Goal: Task Accomplishment & Management: Manage account settings

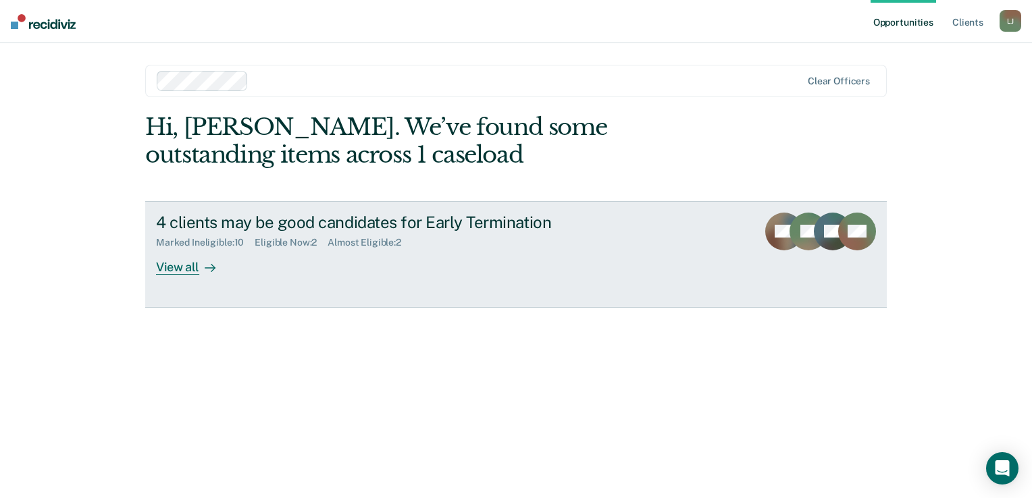
click at [356, 225] on div "4 clients may be good candidates for Early Termination" at bounding box center [393, 223] width 474 height 20
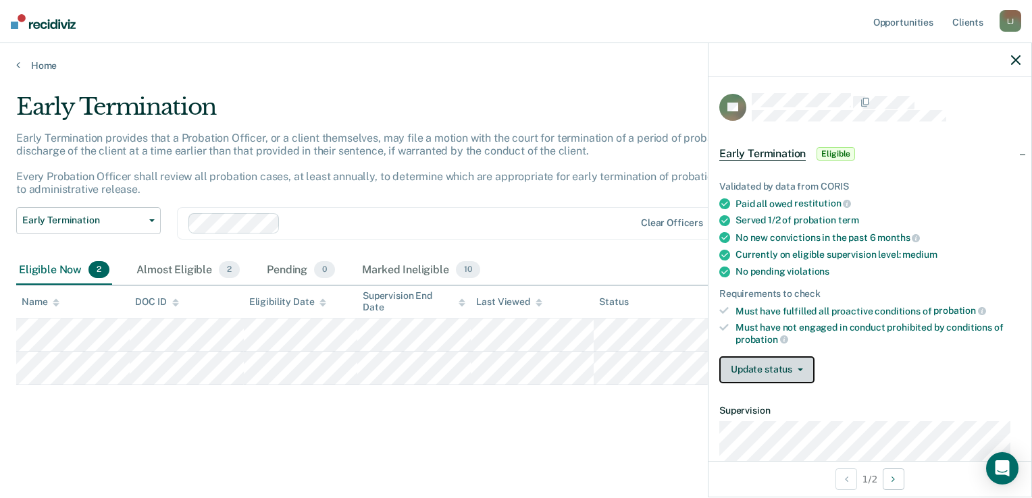
click at [749, 358] on button "Update status" at bounding box center [766, 369] width 95 height 27
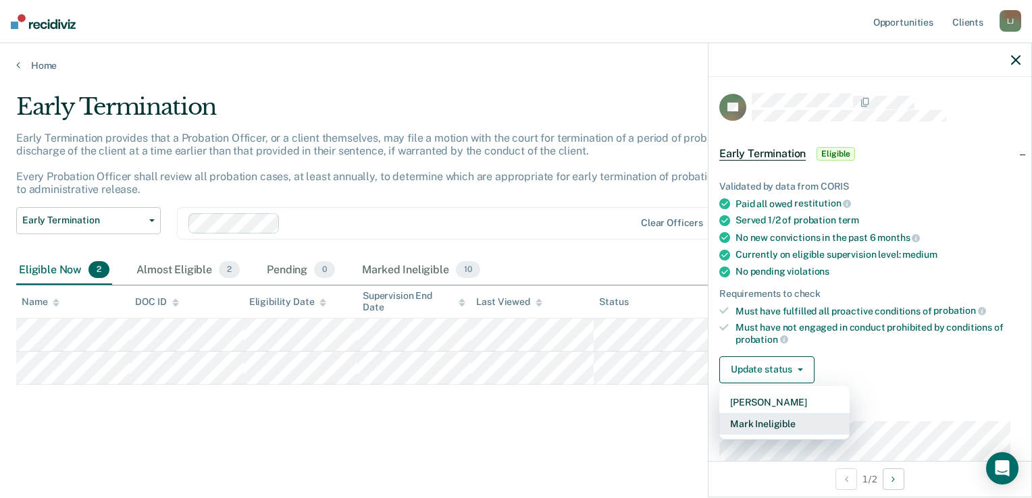
click at [757, 426] on button "Mark Ineligible" at bounding box center [784, 424] width 130 height 22
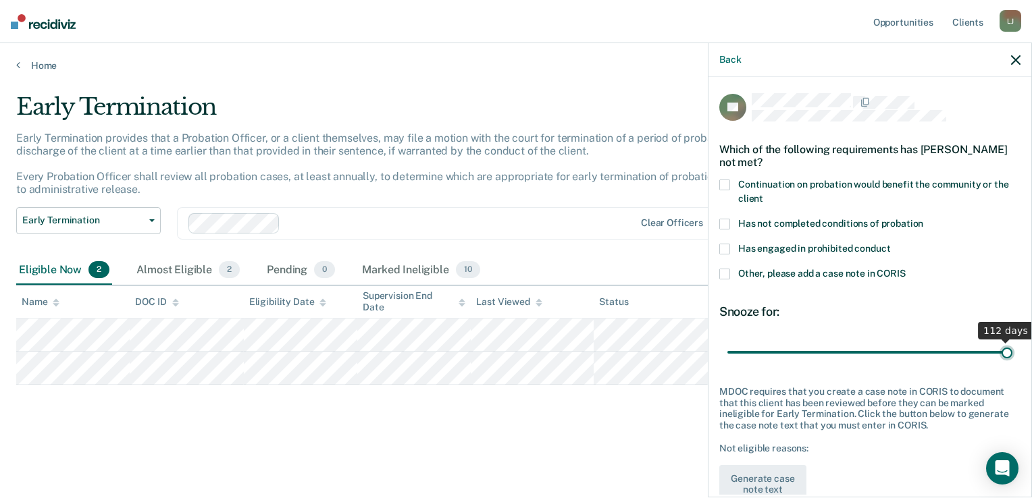
drag, startPoint x: 801, startPoint y: 354, endPoint x: 1016, endPoint y: 349, distance: 215.4
type input "112"
click at [1012, 349] on input "range" at bounding box center [869, 353] width 285 height 24
click at [728, 224] on span at bounding box center [724, 224] width 11 height 11
click at [923, 219] on input "Has not completed conditions of probation" at bounding box center [923, 219] width 0 height 0
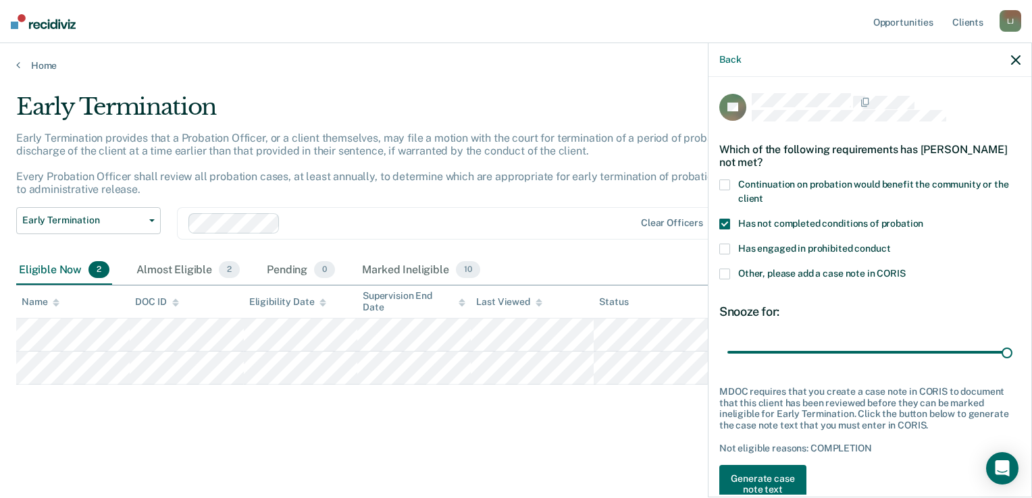
click at [726, 185] on span at bounding box center [724, 185] width 11 height 11
click at [763, 194] on input "Continuation on probation would benefit the community or the client" at bounding box center [763, 194] width 0 height 0
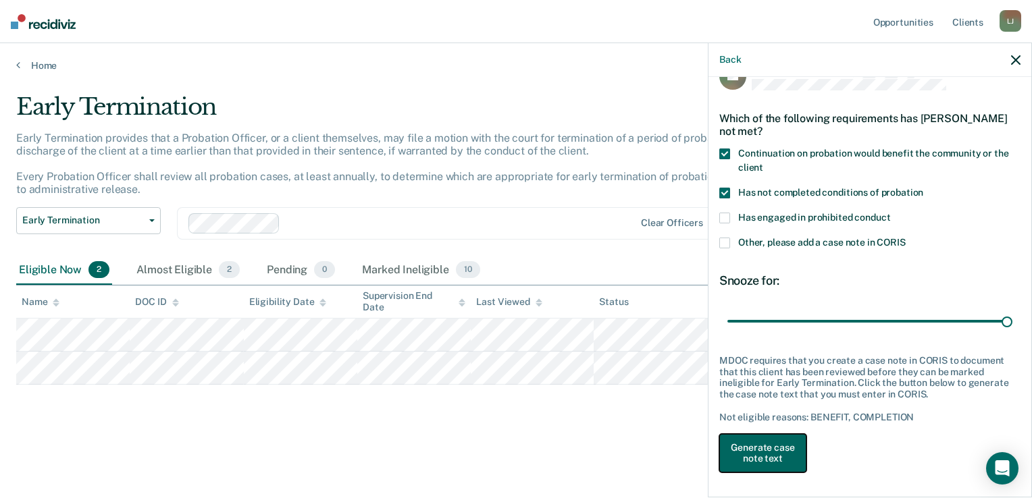
click at [770, 460] on button "Generate case note text" at bounding box center [762, 453] width 87 height 39
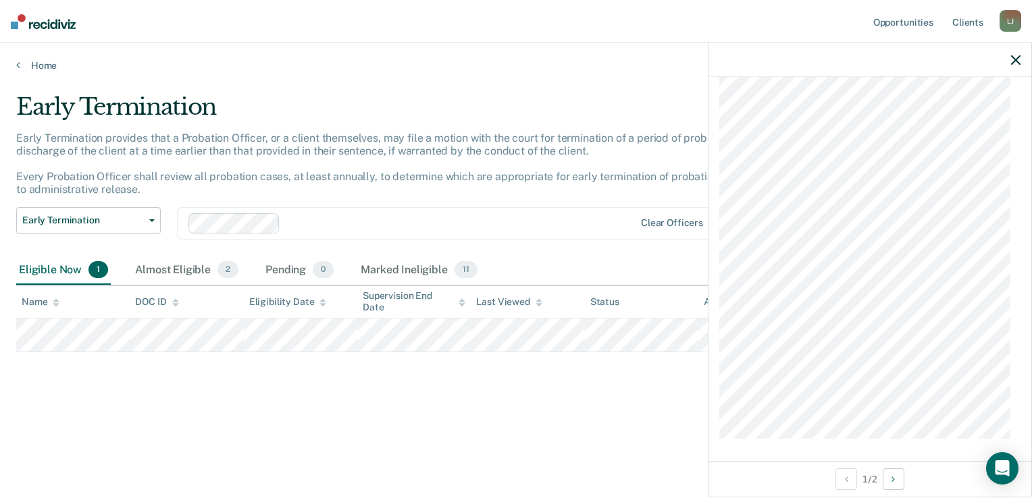
scroll to position [232, 0]
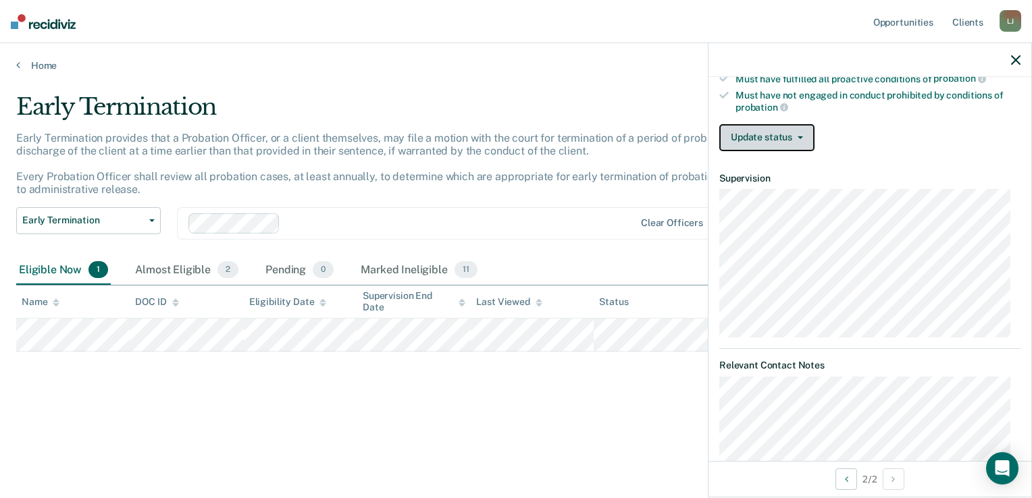
click at [745, 132] on button "Update status" at bounding box center [766, 137] width 95 height 27
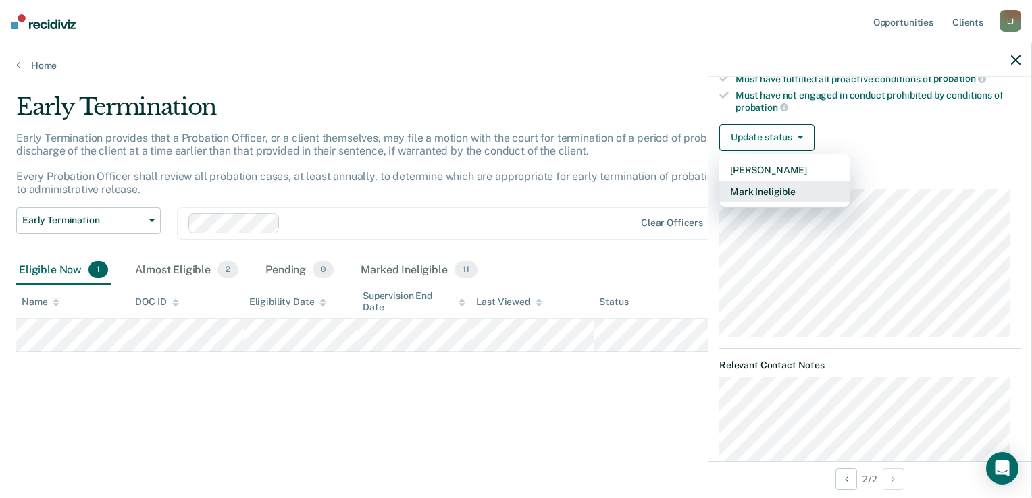
click at [749, 184] on button "Mark Ineligible" at bounding box center [784, 192] width 130 height 22
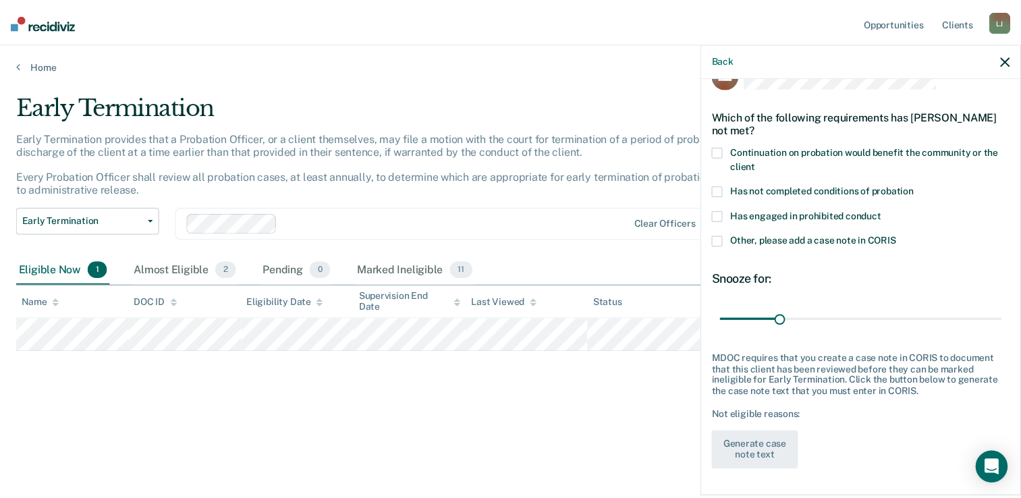
scroll to position [31, 0]
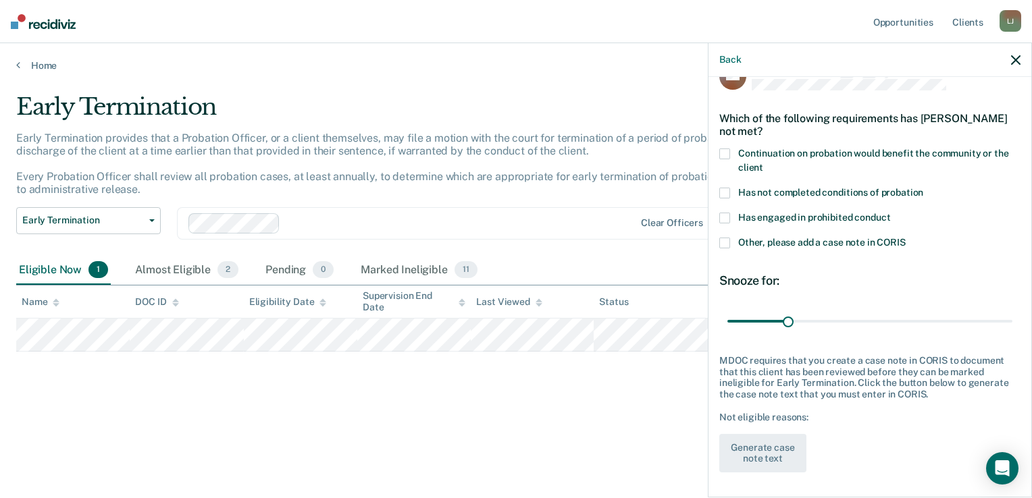
click at [733, 188] on label "Has not completed conditions of probation" at bounding box center [869, 195] width 301 height 14
click at [923, 188] on input "Has not completed conditions of probation" at bounding box center [923, 188] width 0 height 0
click at [720, 153] on span at bounding box center [724, 154] width 11 height 11
click at [763, 163] on input "Continuation on probation would benefit the community or the client" at bounding box center [763, 163] width 0 height 0
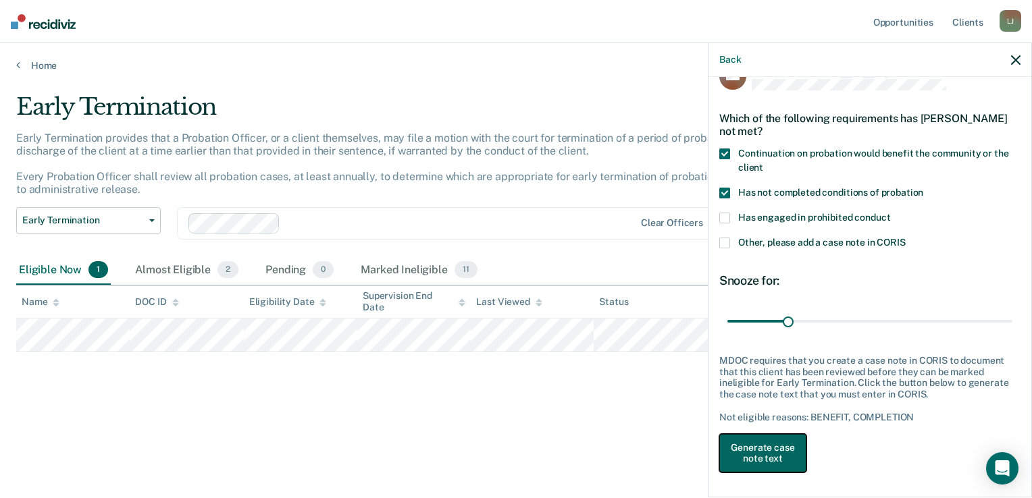
click at [765, 458] on button "Generate case note text" at bounding box center [762, 453] width 87 height 39
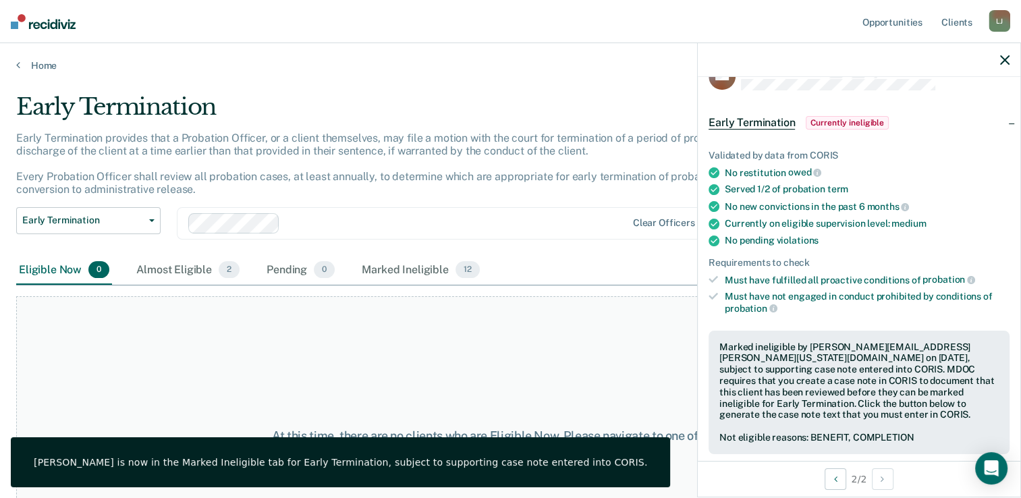
click at [843, 119] on span "Currently ineligible" at bounding box center [847, 123] width 83 height 14
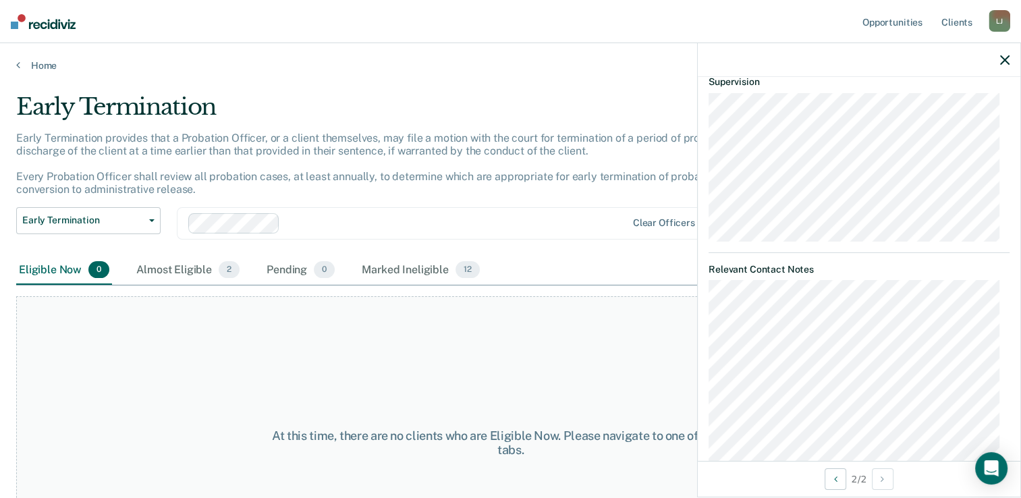
scroll to position [90, 0]
click at [197, 265] on div "Almost Eligible 2" at bounding box center [188, 271] width 109 height 30
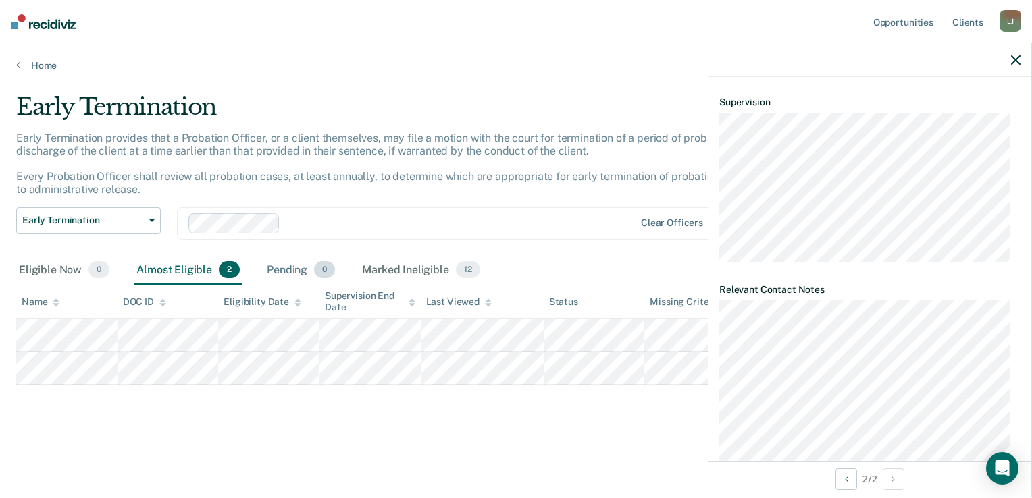
click at [292, 267] on div "Pending 0" at bounding box center [301, 271] width 74 height 30
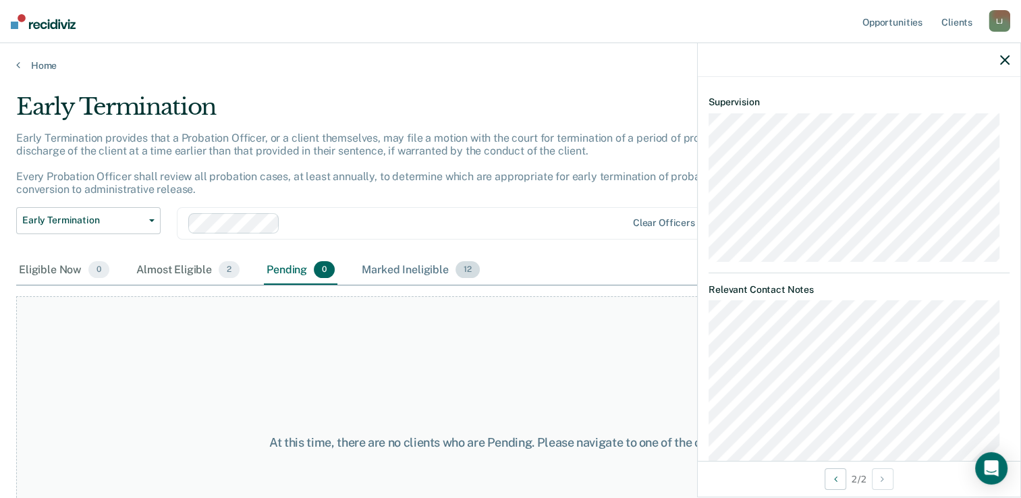
click at [367, 270] on div "Marked Ineligible 12" at bounding box center [420, 271] width 123 height 30
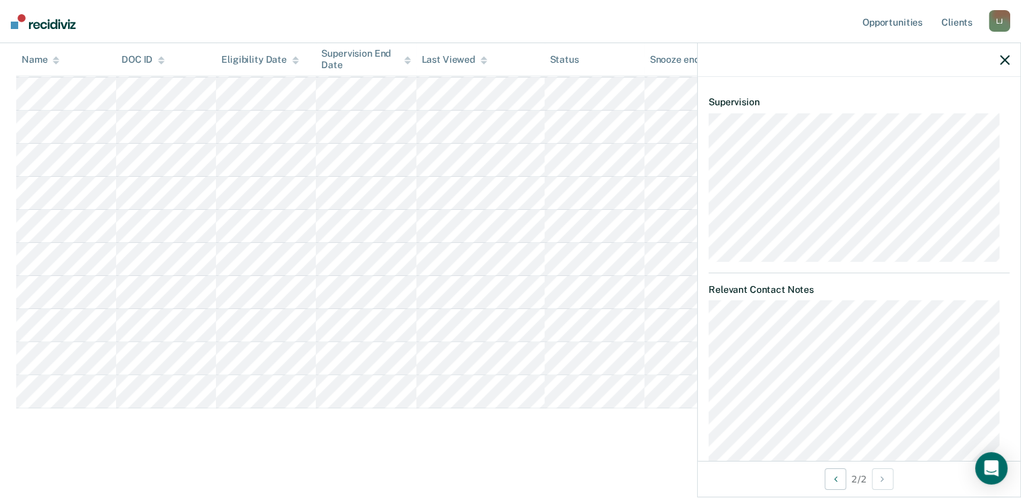
scroll to position [313, 0]
drag, startPoint x: 16, startPoint y: 258, endPoint x: 335, endPoint y: 412, distance: 354.8
click at [335, 412] on div "Early Termination Early Termination provides that a Probation Officer, or a cli…" at bounding box center [510, 111] width 989 height 662
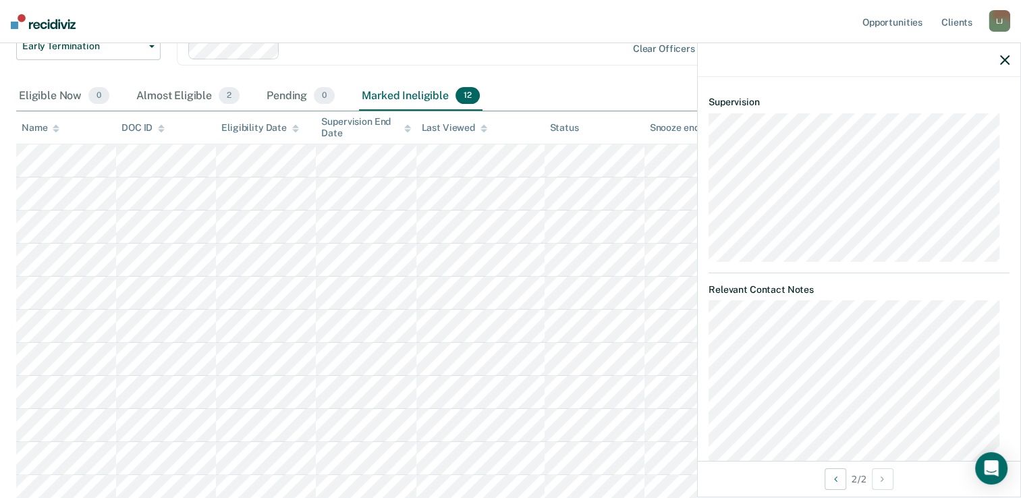
scroll to position [0, 0]
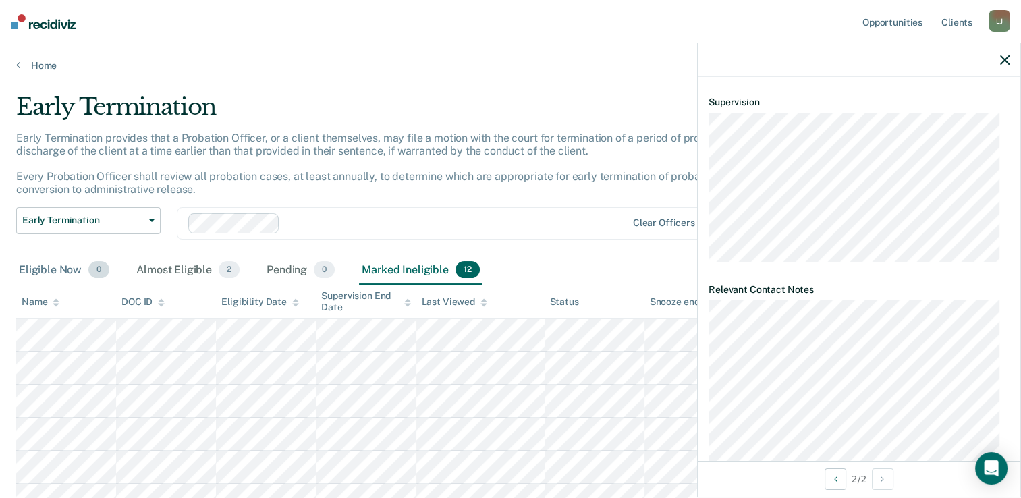
click at [49, 267] on div "Eligible Now 0" at bounding box center [64, 271] width 96 height 30
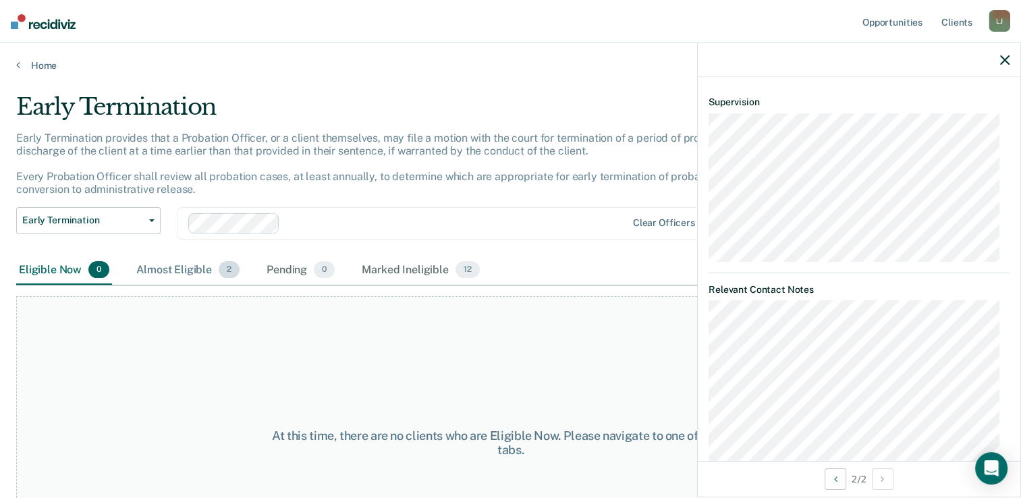
click at [160, 270] on div "Almost Eligible 2" at bounding box center [188, 271] width 109 height 30
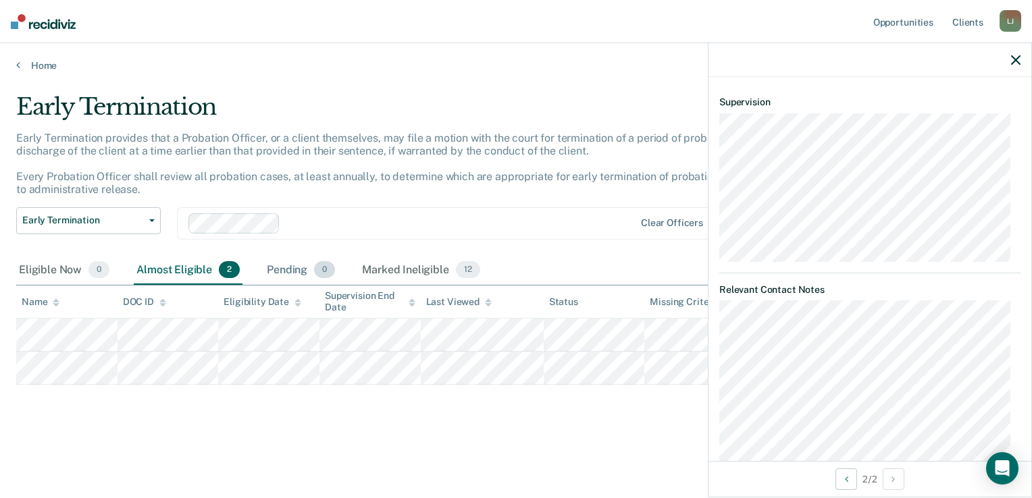
click at [275, 268] on div "Pending 0" at bounding box center [301, 271] width 74 height 30
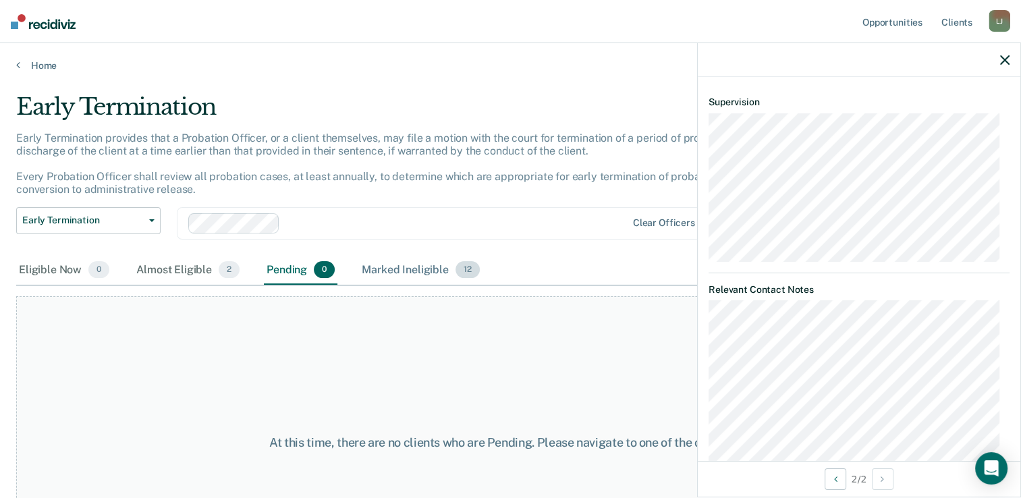
click at [387, 270] on div "Marked Ineligible 12" at bounding box center [420, 271] width 123 height 30
